Goal: Task Accomplishment & Management: Manage account settings

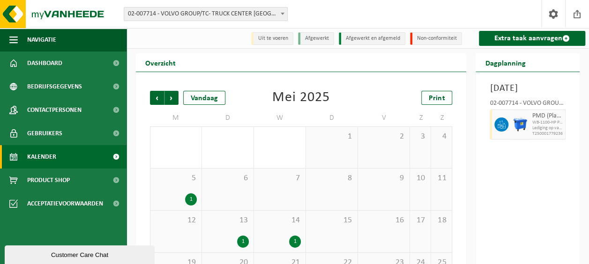
click at [282, 13] on b at bounding box center [283, 14] width 4 height 2
select select "97"
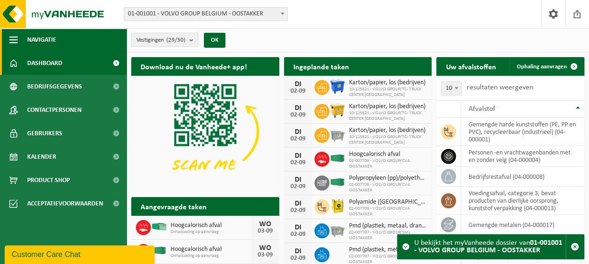
click at [12, 36] on span "button" at bounding box center [13, 39] width 8 height 23
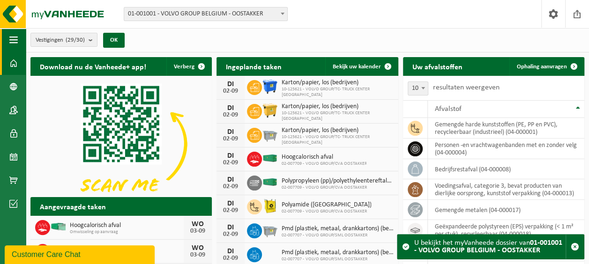
click at [13, 37] on span "button" at bounding box center [13, 39] width 8 height 23
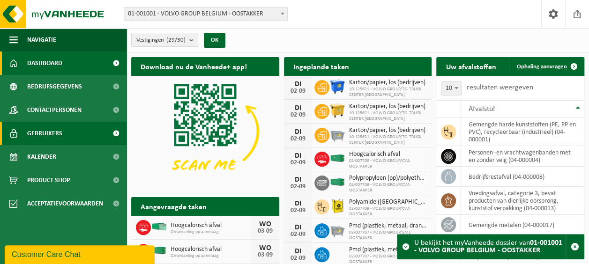
click at [116, 133] on span at bounding box center [115, 133] width 21 height 23
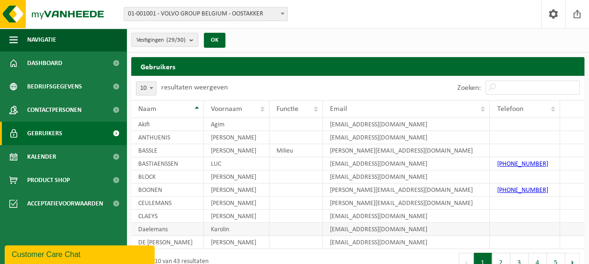
drag, startPoint x: 161, startPoint y: 229, endPoint x: 166, endPoint y: 227, distance: 5.5
click at [161, 229] on td "Daelemans" at bounding box center [167, 229] width 73 height 13
click at [228, 227] on td "Karolin" at bounding box center [237, 229] width 66 height 13
click at [365, 227] on td "karolin.daelemans@volvo.com" at bounding box center [406, 229] width 167 height 13
click at [319, 43] on div "Vestigingen (29/30) Alles selecteren Alles deselecteren Actieve selecteren VOLV…" at bounding box center [357, 40] width 462 height 24
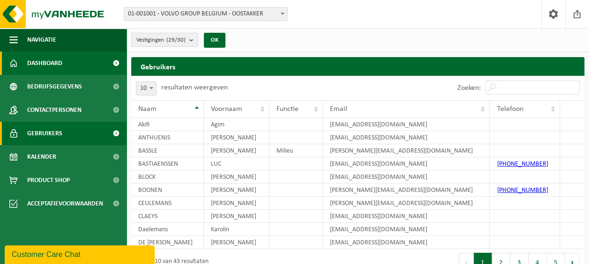
click at [44, 63] on span "Dashboard" at bounding box center [44, 63] width 35 height 23
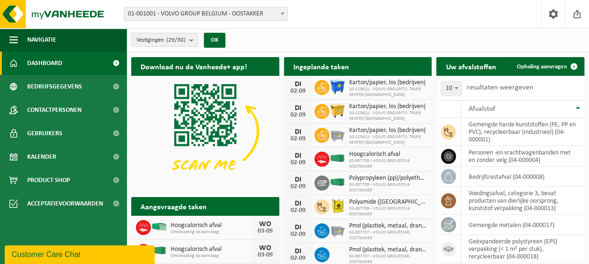
click at [115, 62] on span at bounding box center [115, 63] width 21 height 23
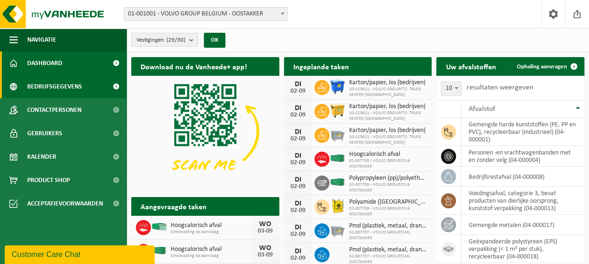
click at [116, 86] on span at bounding box center [115, 86] width 21 height 23
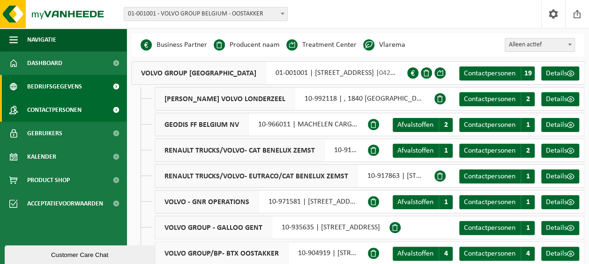
click at [115, 111] on span at bounding box center [115, 109] width 21 height 23
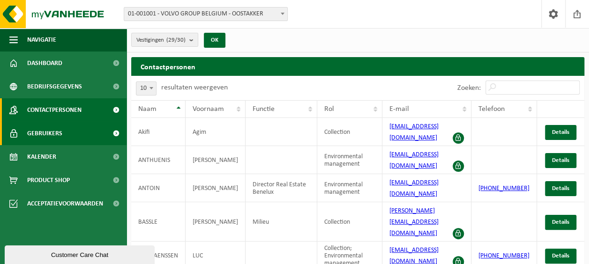
click at [116, 131] on span at bounding box center [115, 133] width 21 height 23
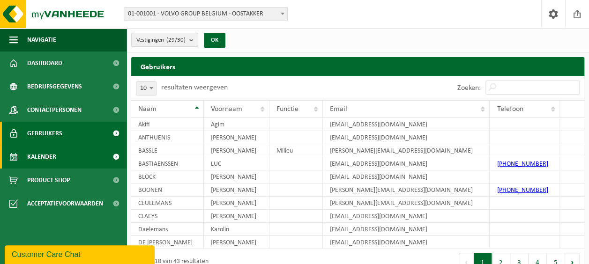
click at [117, 156] on span at bounding box center [115, 156] width 21 height 23
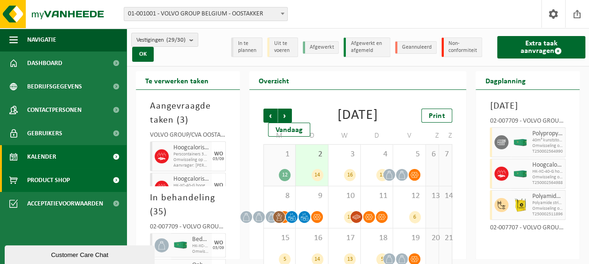
click at [115, 179] on span at bounding box center [115, 180] width 21 height 23
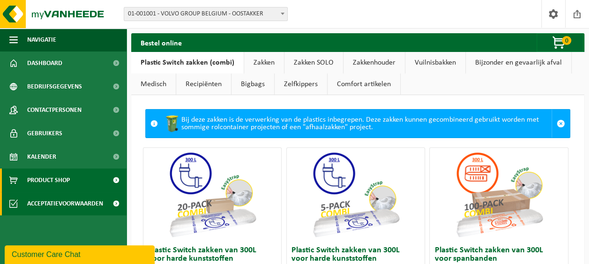
click at [117, 203] on span at bounding box center [115, 203] width 21 height 23
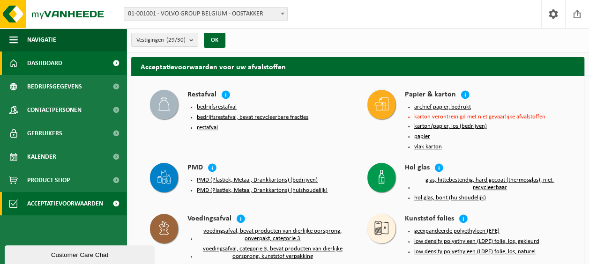
click at [116, 62] on span at bounding box center [115, 63] width 21 height 23
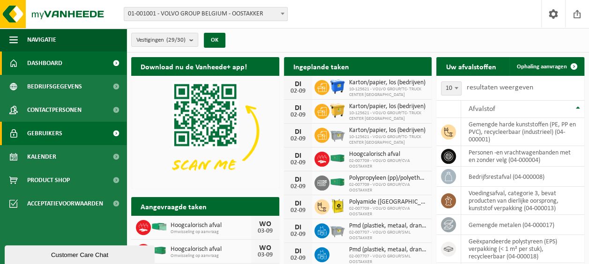
click at [44, 132] on span "Gebruikers" at bounding box center [44, 133] width 35 height 23
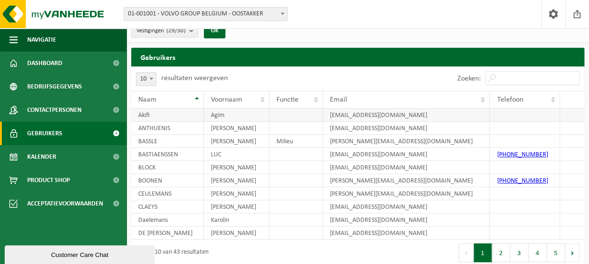
scroll to position [14, 0]
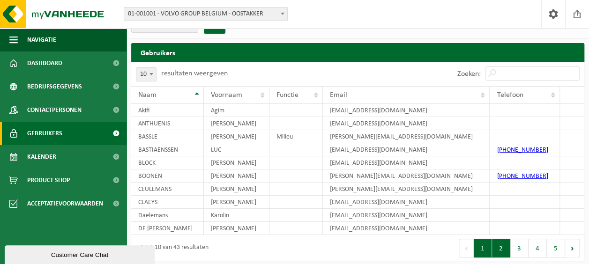
click at [502, 249] on button "2" at bounding box center [501, 248] width 18 height 19
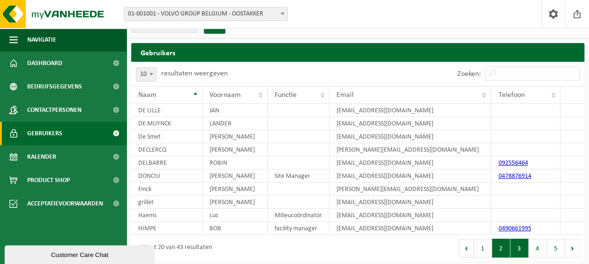
click at [520, 245] on button "3" at bounding box center [519, 248] width 18 height 19
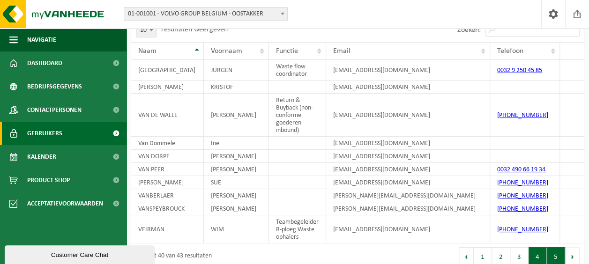
click at [557, 258] on button "5" at bounding box center [556, 256] width 18 height 19
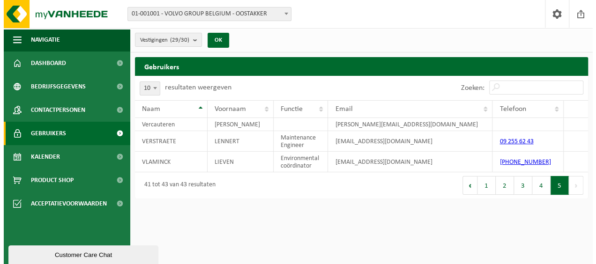
scroll to position [0, 0]
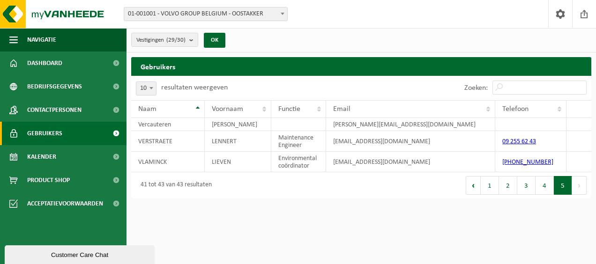
click at [578, 185] on button "Volgende" at bounding box center [579, 185] width 15 height 19
click at [475, 184] on button "Vorige" at bounding box center [473, 185] width 15 height 19
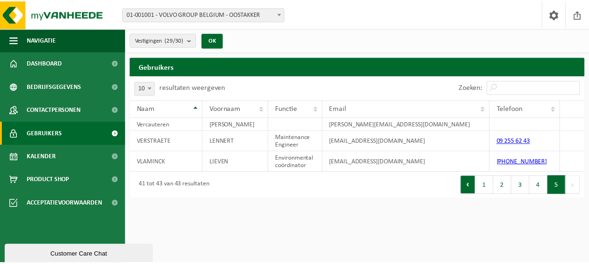
scroll to position [67, 0]
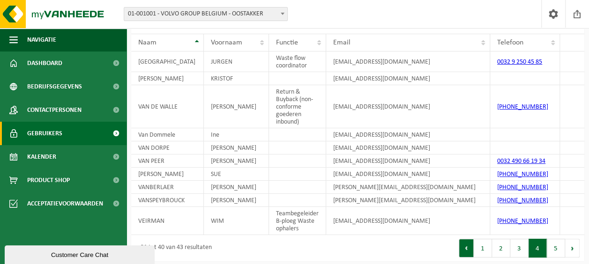
click at [468, 244] on button "Vorige" at bounding box center [466, 248] width 15 height 19
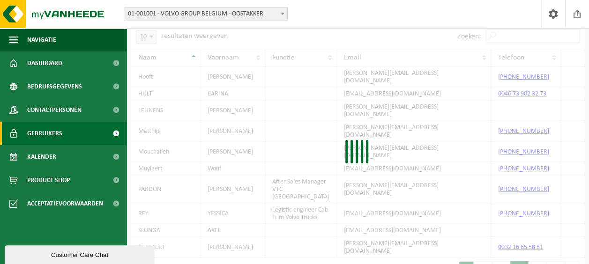
scroll to position [14, 0]
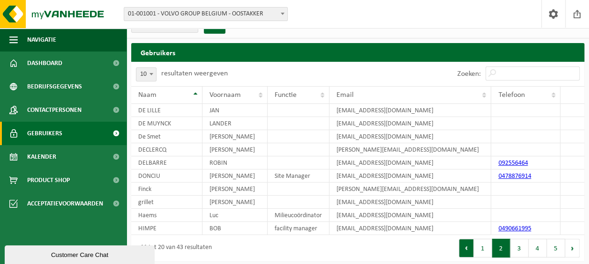
click at [467, 246] on button "Vorige" at bounding box center [466, 248] width 15 height 19
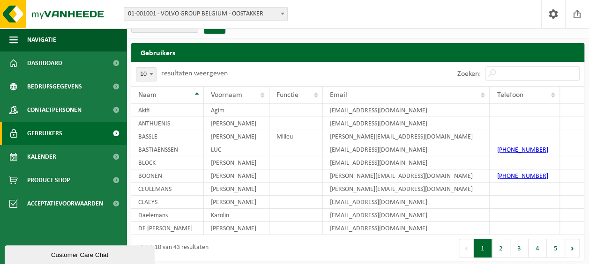
click at [466, 246] on button "Vorige" at bounding box center [466, 248] width 15 height 19
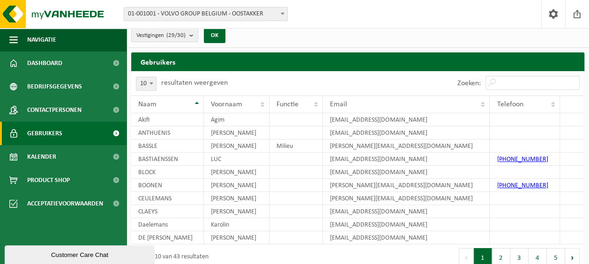
scroll to position [0, 0]
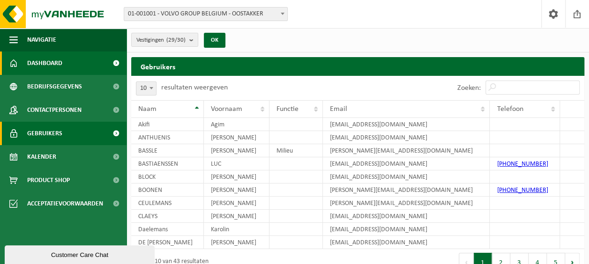
click at [60, 63] on span "Dashboard" at bounding box center [44, 63] width 35 height 23
